Goal: Task Accomplishment & Management: Use online tool/utility

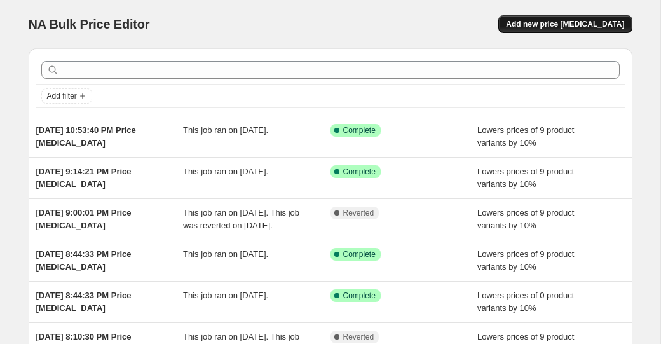
click at [558, 15] on button "Add new price [MEDICAL_DATA]" at bounding box center [566, 24] width 134 height 18
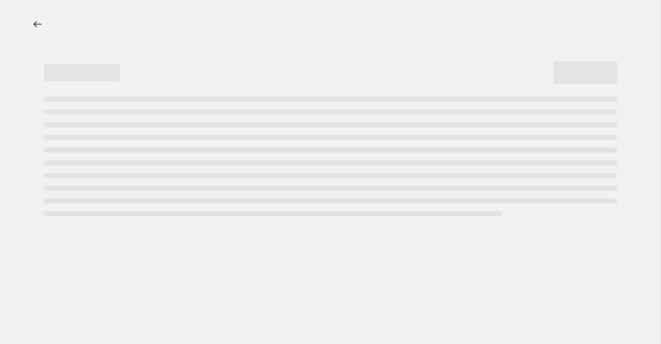
select select "percentage"
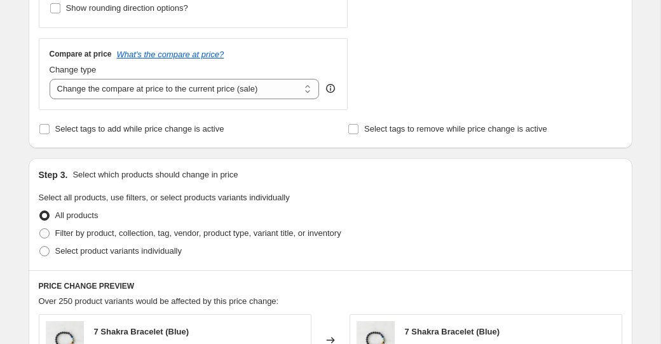
scroll to position [596, 0]
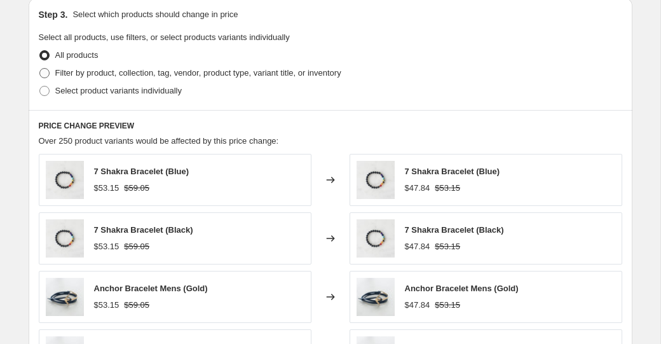
click at [136, 73] on span "Filter by product, collection, tag, vendor, product type, variant title, or inv…" at bounding box center [198, 73] width 286 height 10
click at [40, 69] on input "Filter by product, collection, tag, vendor, product type, variant title, or inv…" at bounding box center [39, 68] width 1 height 1
radio input "true"
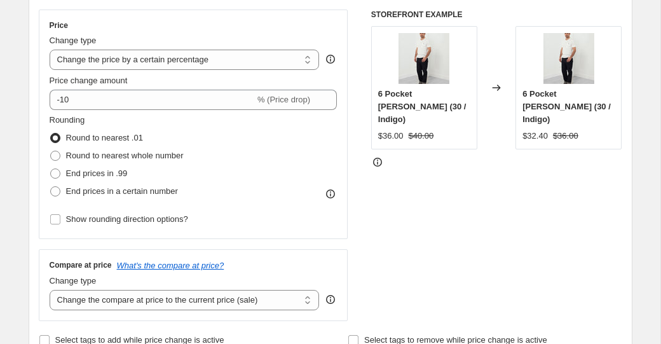
scroll to position [313, 0]
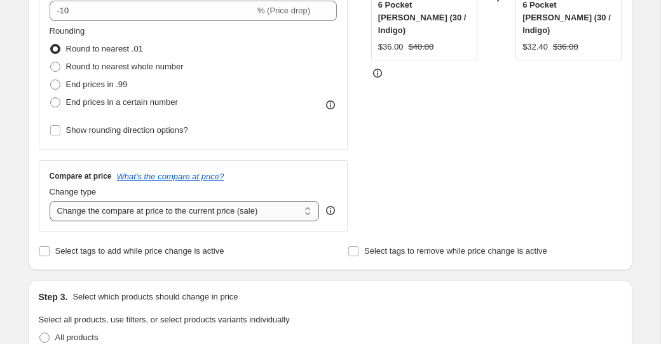
click at [147, 216] on select "Change the compare at price to the current price (sale) Change the compare at p…" at bounding box center [185, 211] width 270 height 20
select select "remove"
click at [50, 201] on select "Change the compare at price to the current price (sale) Change the compare at p…" at bounding box center [185, 211] width 270 height 20
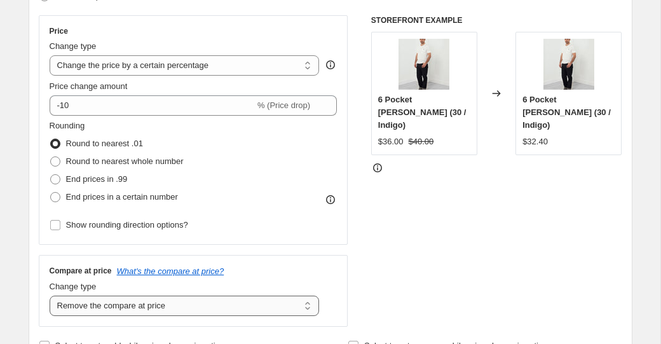
scroll to position [186, 0]
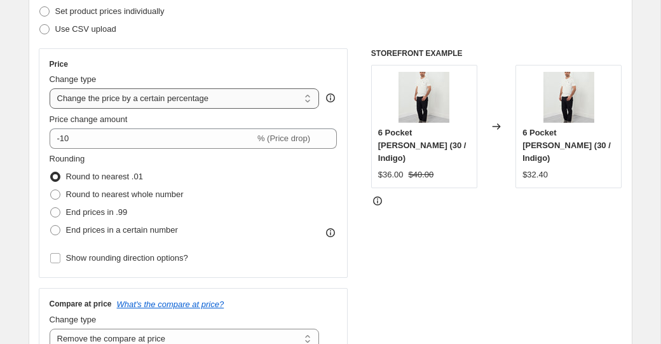
click at [206, 99] on select "Change the price to a certain amount Change the price by a certain amount Chang…" at bounding box center [185, 98] width 270 height 20
select select "ecap"
click at [50, 88] on select "Change the price to a certain amount Change the price by a certain amount Chang…" at bounding box center [185, 98] width 270 height 20
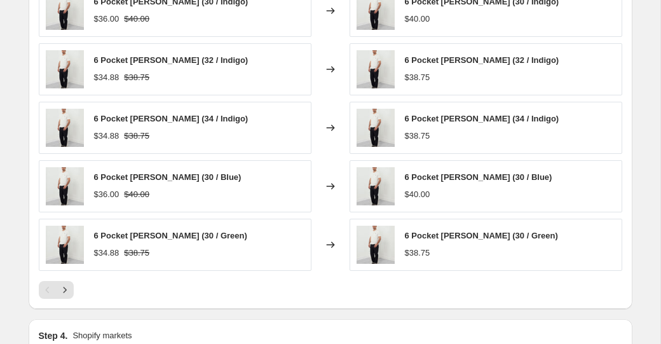
scroll to position [1000, 0]
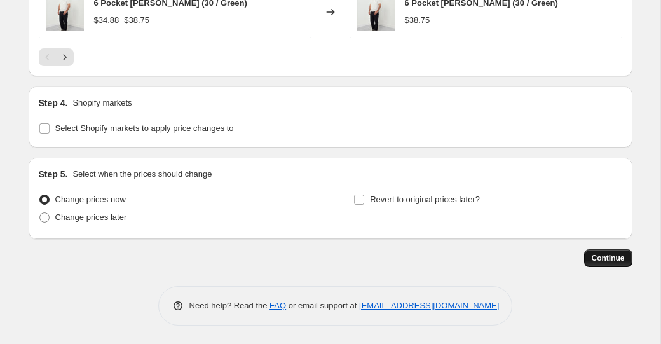
click at [620, 258] on span "Continue" at bounding box center [608, 258] width 33 height 10
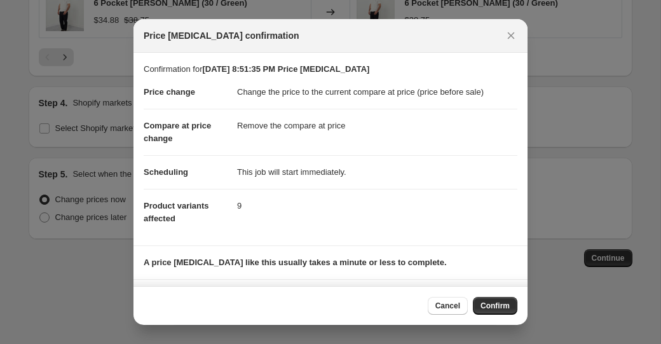
scroll to position [74, 0]
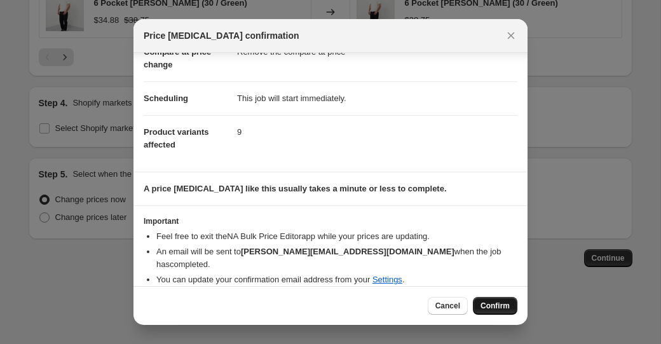
click at [495, 303] on span "Confirm" at bounding box center [495, 306] width 29 height 10
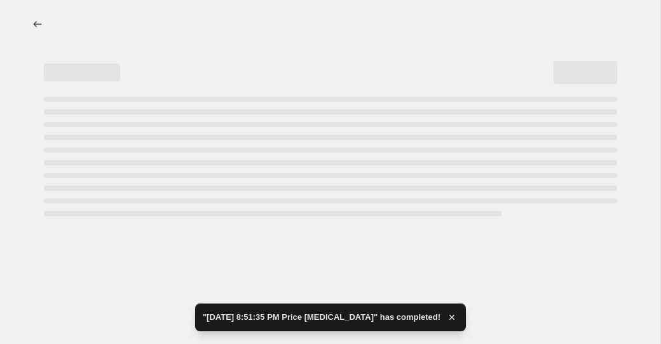
select select "ecap"
select select "remove"
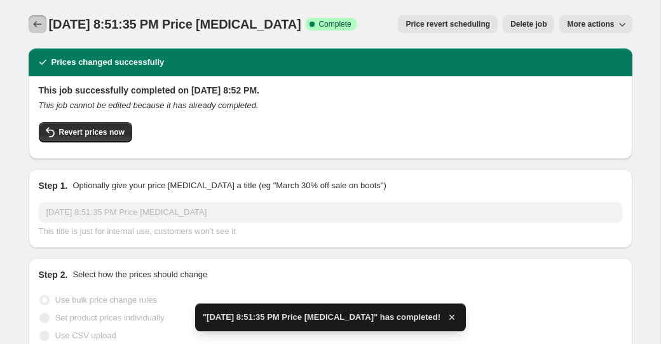
click at [33, 25] on icon "Price change jobs" at bounding box center [37, 24] width 13 height 13
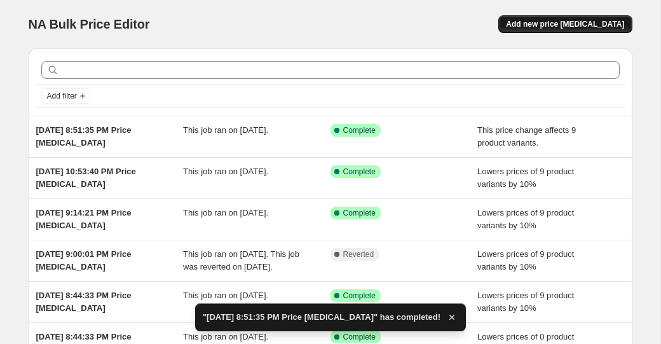
click at [593, 24] on span "Add new price [MEDICAL_DATA]" at bounding box center [565, 24] width 118 height 10
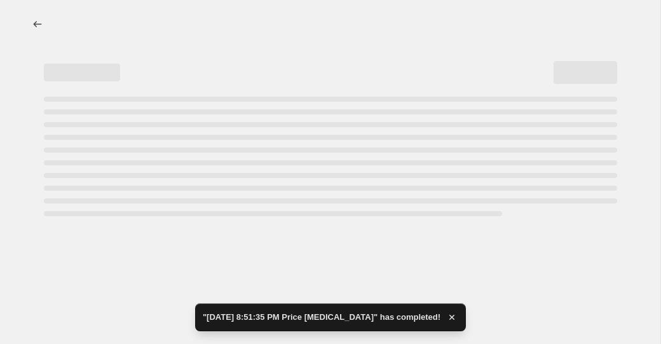
select select "percentage"
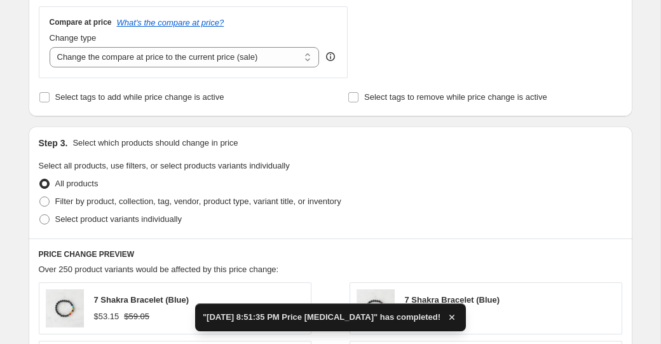
scroll to position [483, 0]
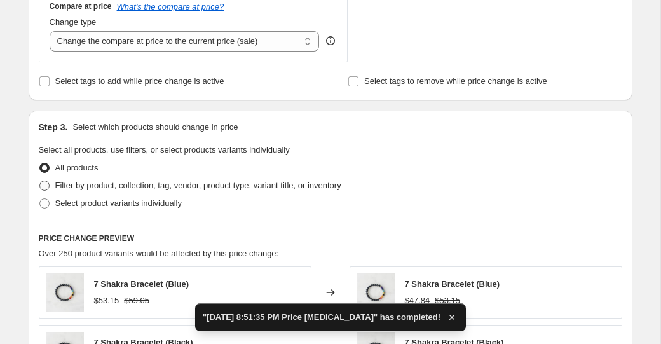
click at [135, 186] on span "Filter by product, collection, tag, vendor, product type, variant title, or inv…" at bounding box center [198, 186] width 286 height 10
click at [40, 181] on input "Filter by product, collection, tag, vendor, product type, variant title, or inv…" at bounding box center [39, 181] width 1 height 1
radio input "true"
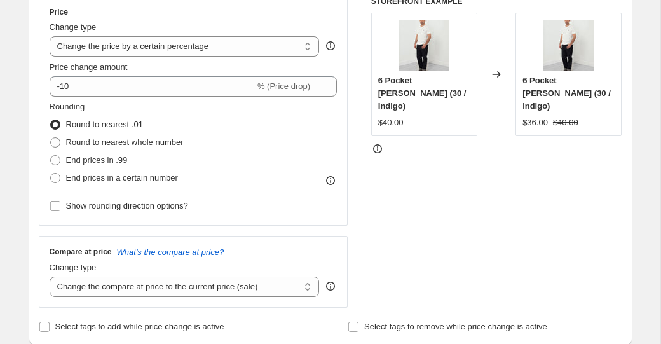
scroll to position [241, 0]
